Goal: Information Seeking & Learning: Learn about a topic

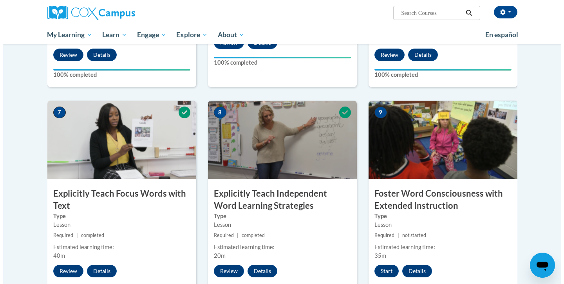
scroll to position [641, 0]
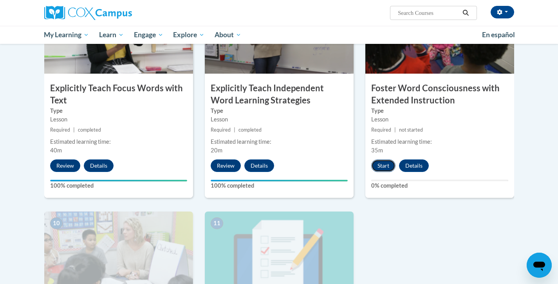
click at [374, 163] on button "Start" at bounding box center [383, 165] width 24 height 13
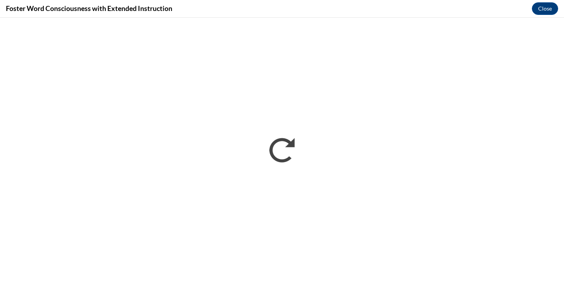
scroll to position [0, 0]
